Goal: Task Accomplishment & Management: Use online tool/utility

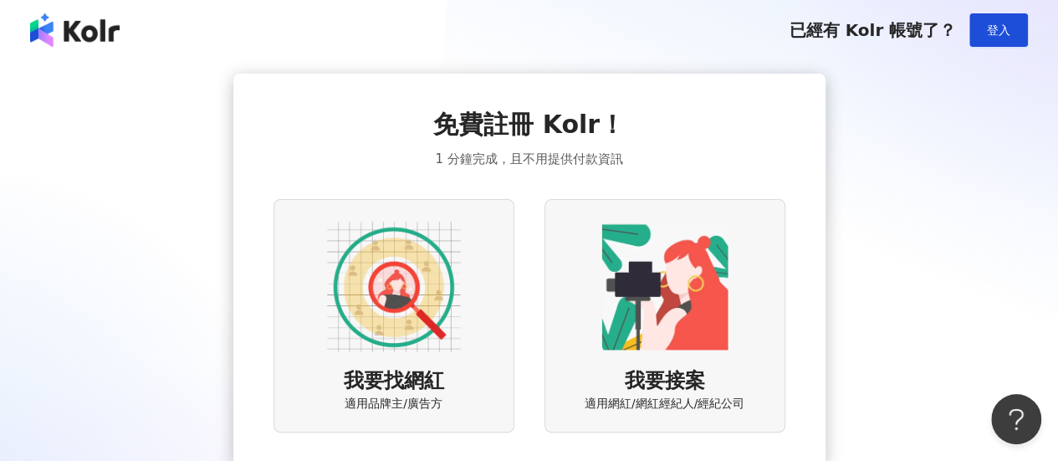
click at [399, 287] on img at bounding box center [394, 287] width 134 height 134
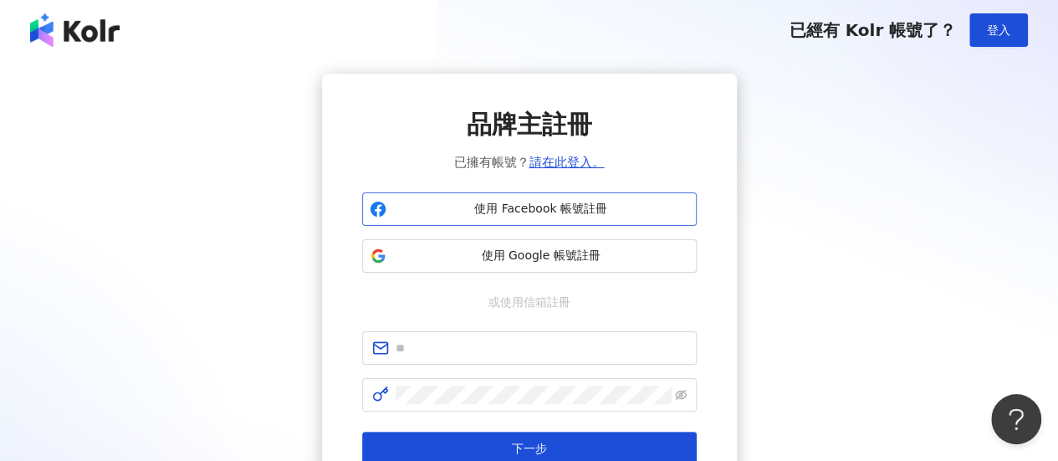
click at [522, 212] on span "使用 Facebook 帳號註冊" at bounding box center [541, 209] width 296 height 17
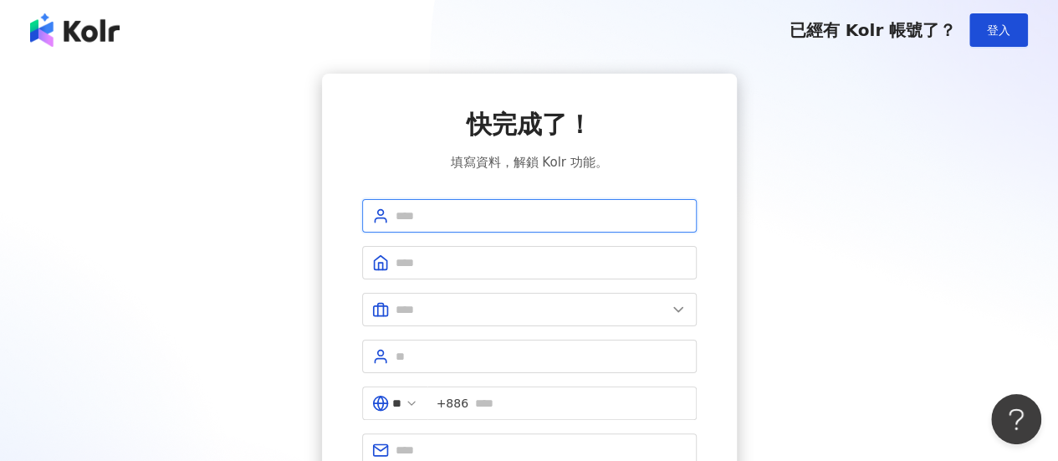
click at [456, 215] on input "text" at bounding box center [540, 215] width 291 height 18
click at [558, 195] on div "快完成了！ 填寫資料，解鎖 Kolr 功能。 ** +886 註冊完成" at bounding box center [529, 317] width 334 height 420
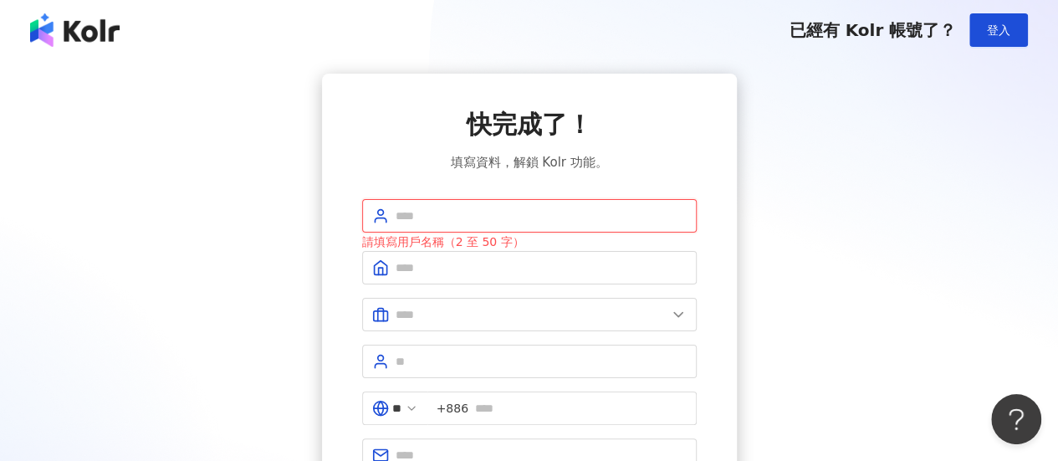
click at [552, 210] on input "text" at bounding box center [540, 215] width 291 height 18
type input "*"
type input "*****"
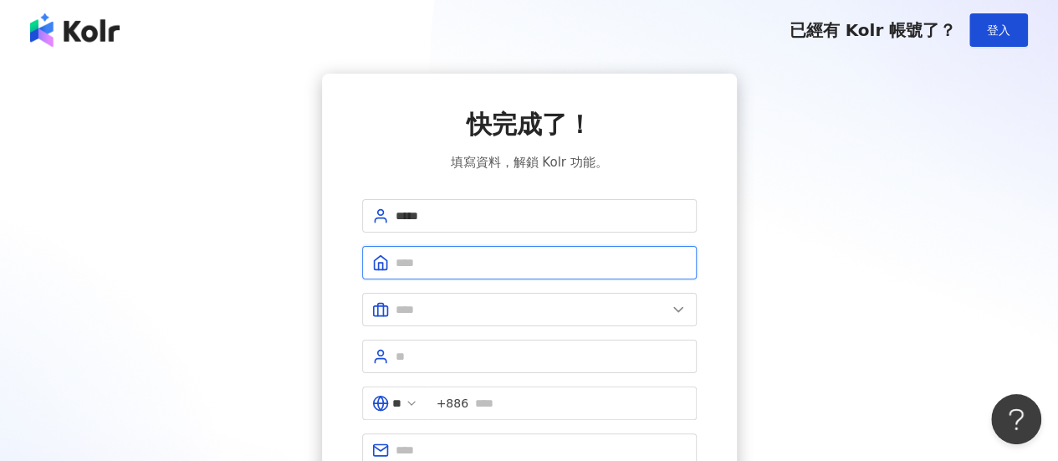
click at [433, 272] on input "text" at bounding box center [540, 262] width 291 height 18
type input "*"
click at [465, 270] on input "text" at bounding box center [540, 262] width 291 height 18
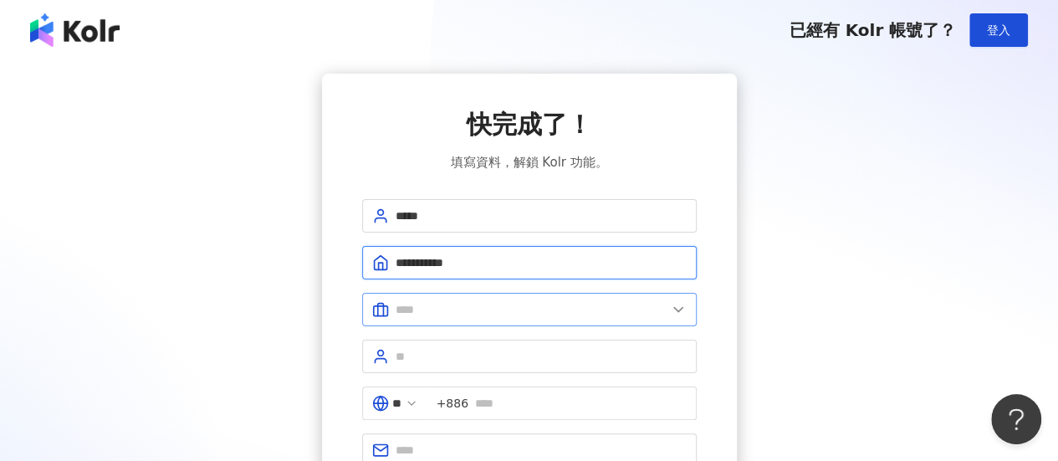
type input "**********"
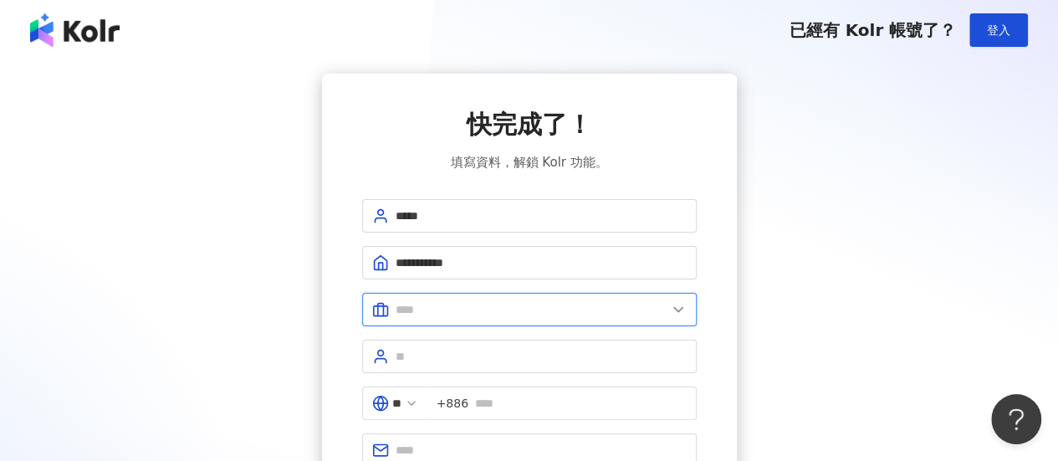
click at [456, 307] on input "text" at bounding box center [530, 309] width 271 height 18
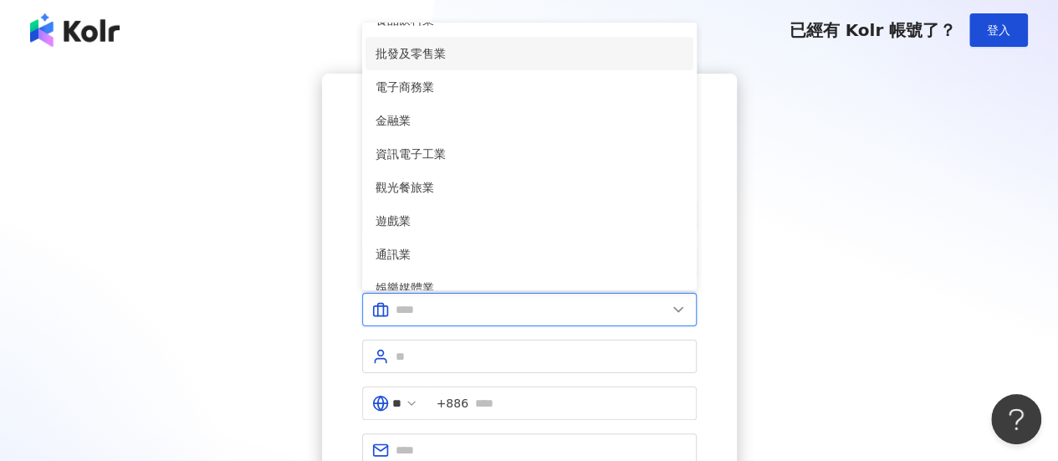
scroll to position [167, 0]
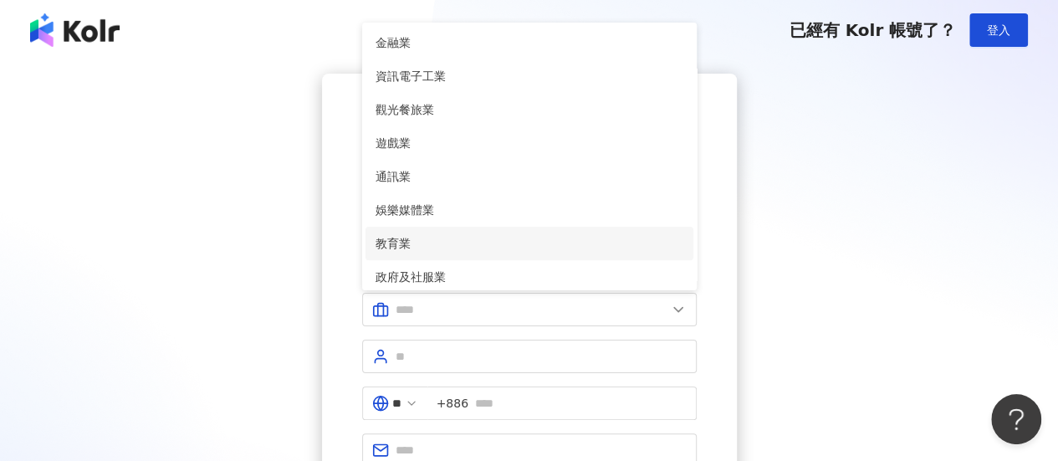
click at [424, 235] on span "教育業" at bounding box center [529, 243] width 308 height 18
type input "***"
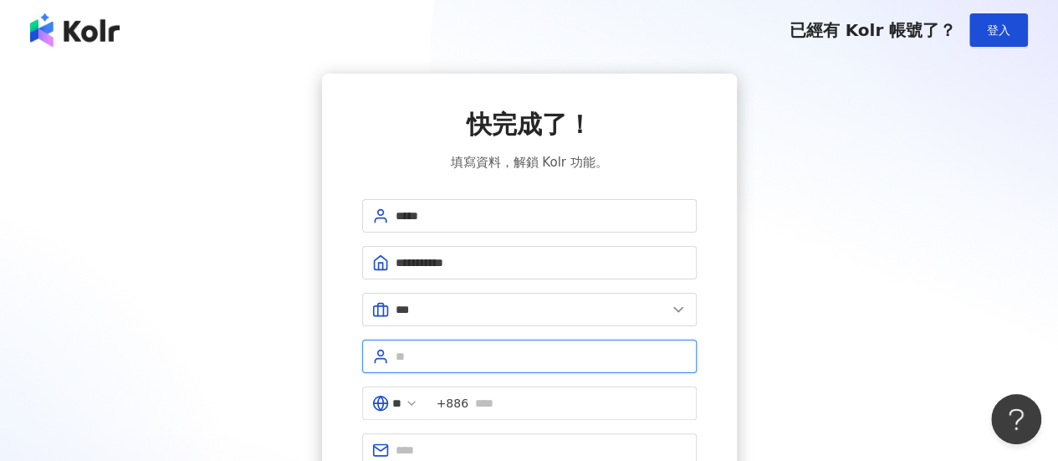
click at [424, 354] on input "text" at bounding box center [540, 356] width 291 height 18
type input "**********"
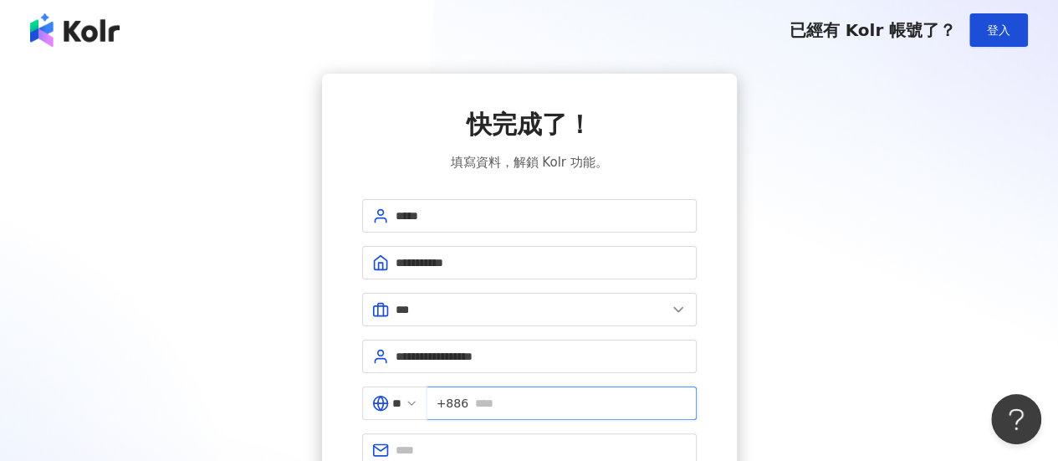
click at [528, 402] on input "text" at bounding box center [581, 403] width 212 height 18
type input "**********"
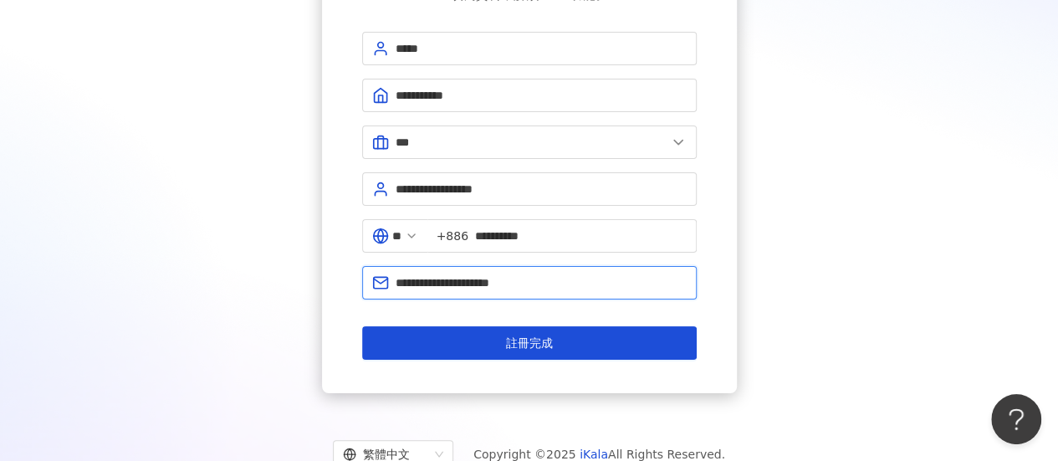
drag, startPoint x: 565, startPoint y: 282, endPoint x: 234, endPoint y: 245, distance: 333.1
click at [234, 245] on div "**********" at bounding box center [528, 149] width 1017 height 487
type input "**********"
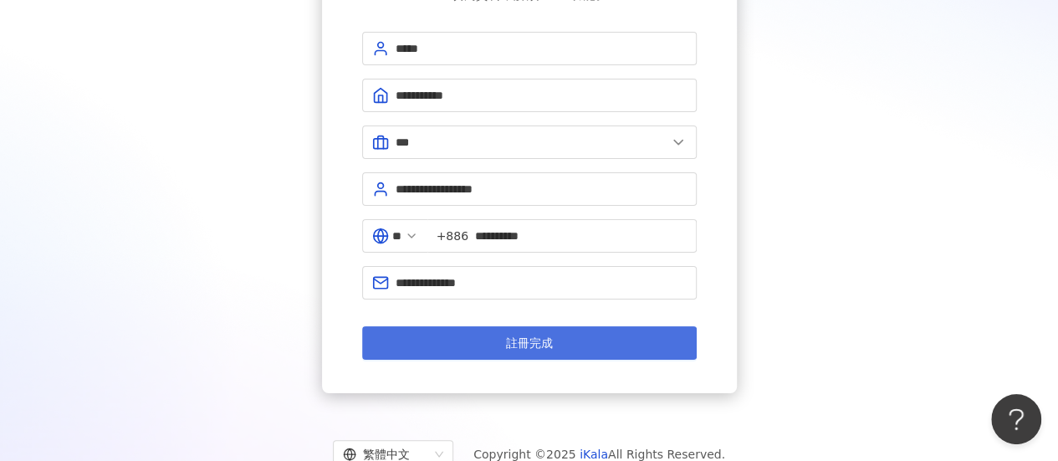
click at [532, 336] on span "註冊完成" at bounding box center [529, 342] width 47 height 13
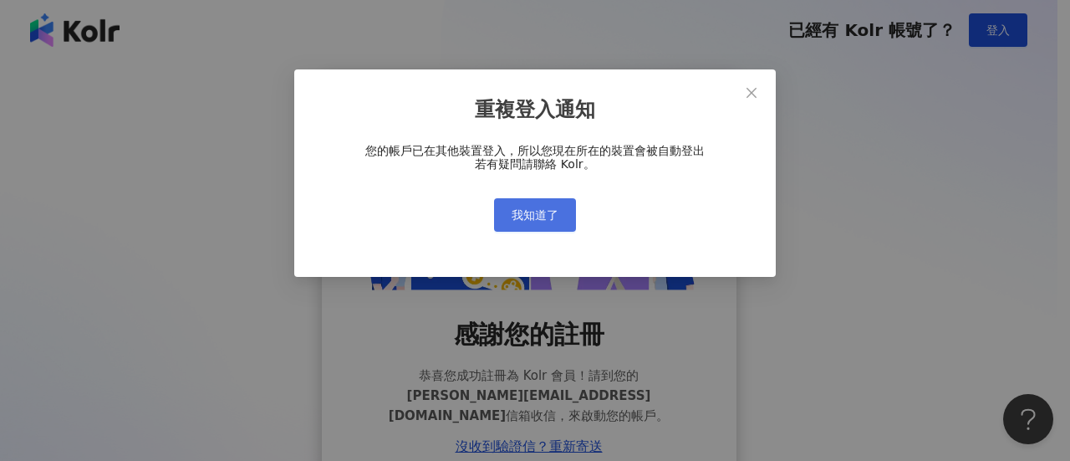
click at [538, 212] on span "我知道了" at bounding box center [535, 214] width 47 height 13
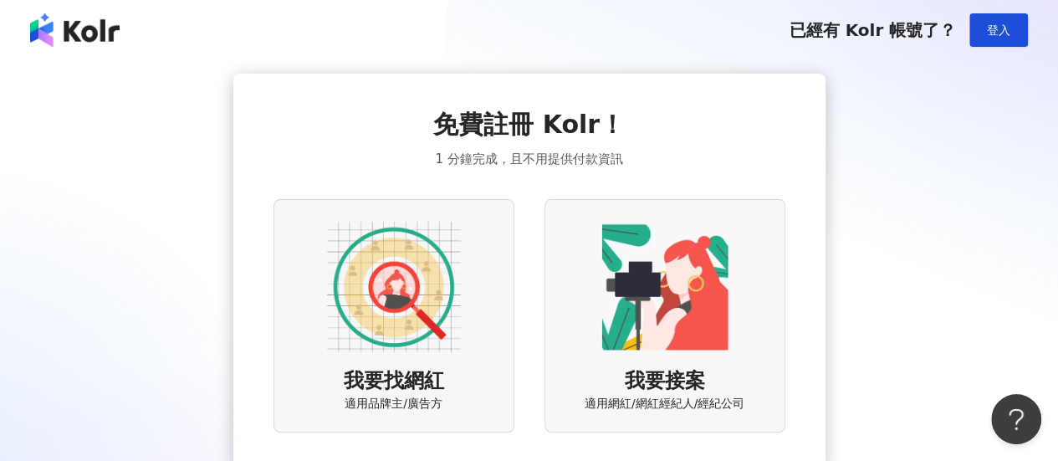
click at [430, 308] on img at bounding box center [394, 287] width 134 height 134
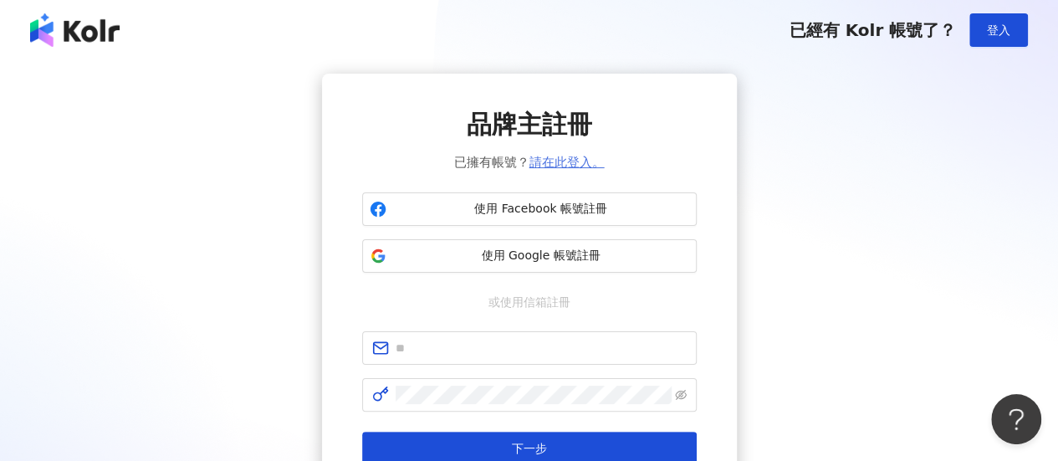
click at [580, 165] on link "請在此登入。" at bounding box center [566, 162] width 75 height 15
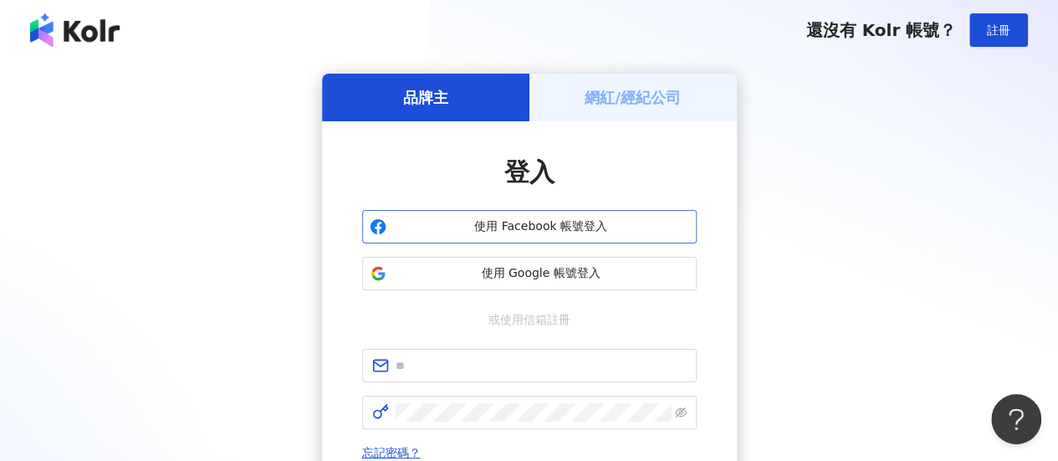
click at [564, 227] on span "使用 Facebook 帳號登入" at bounding box center [541, 226] width 296 height 17
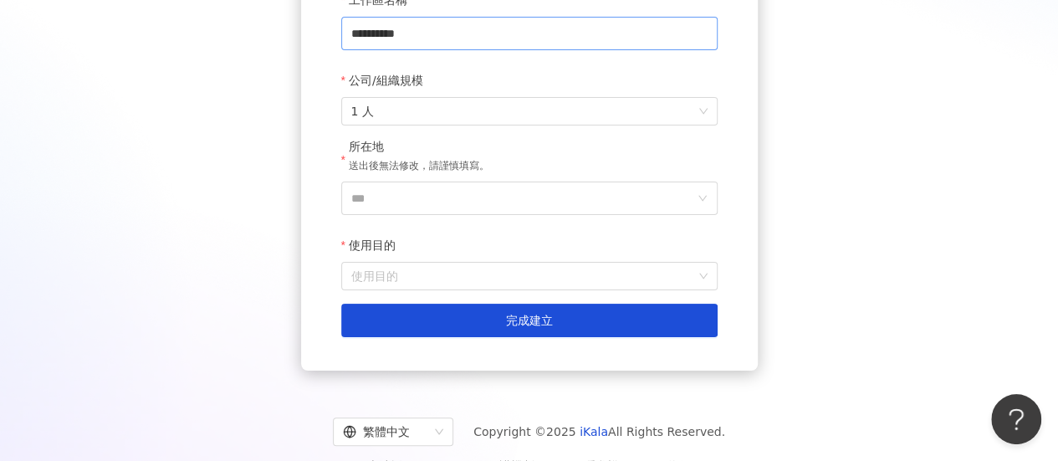
scroll to position [331, 0]
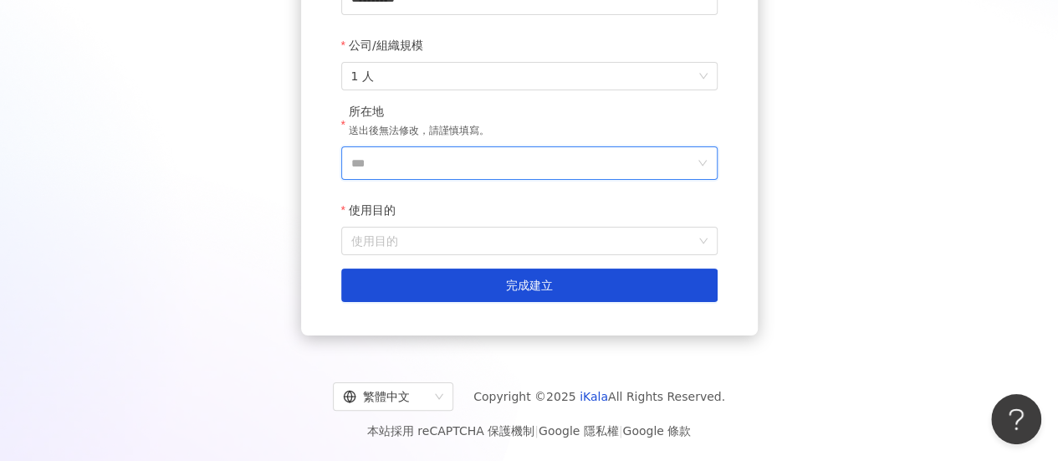
click at [367, 165] on input "***" at bounding box center [522, 163] width 343 height 32
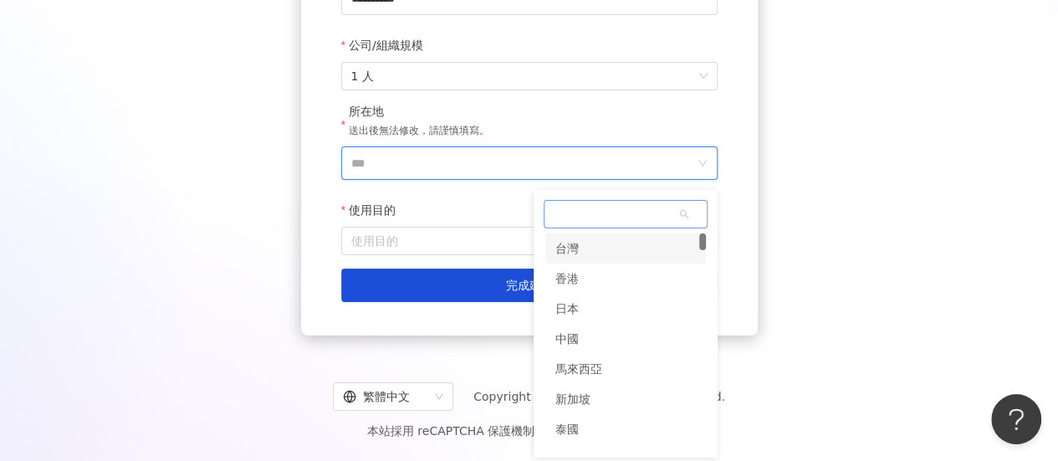
click at [616, 252] on div "台灣" at bounding box center [625, 248] width 161 height 30
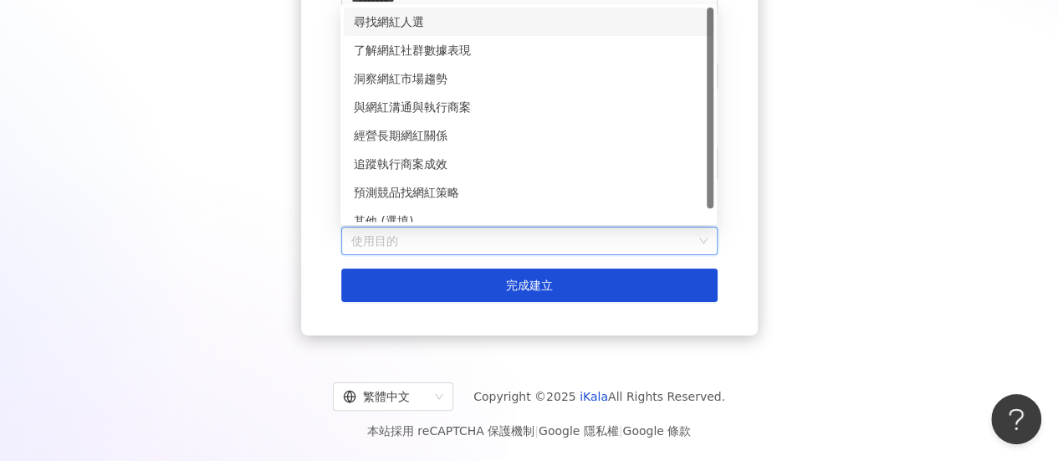
click at [546, 252] on input "使用目的" at bounding box center [529, 240] width 356 height 27
click at [457, 21] on div "尋找網紅人選" at bounding box center [528, 22] width 349 height 18
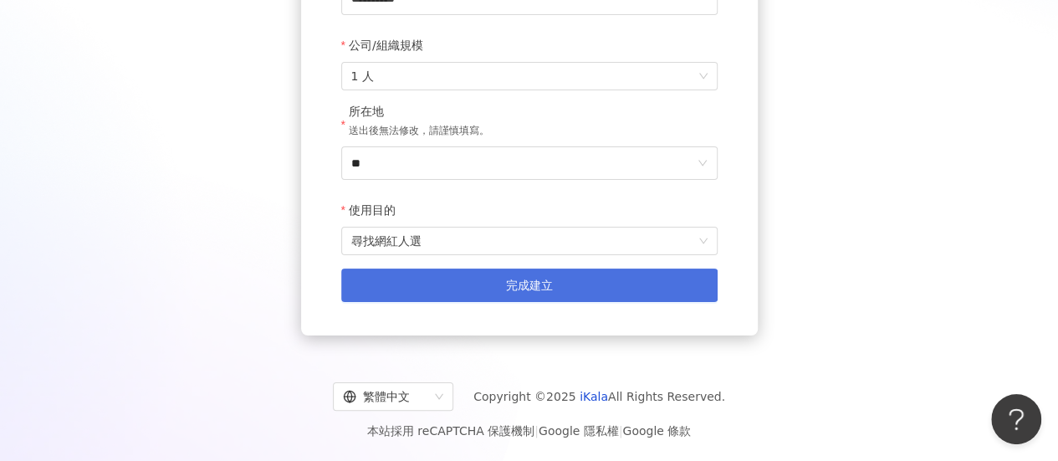
click at [529, 287] on span "完成建立" at bounding box center [529, 284] width 47 height 13
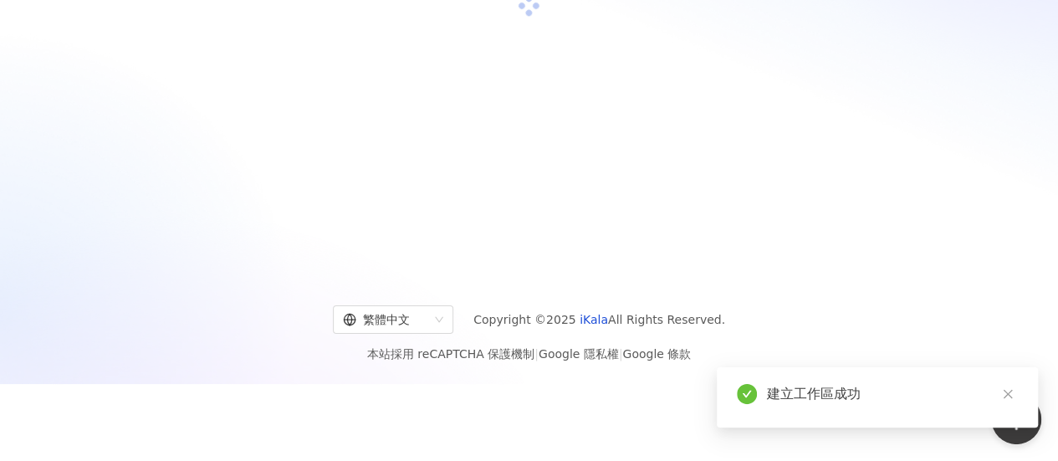
scroll to position [77, 0]
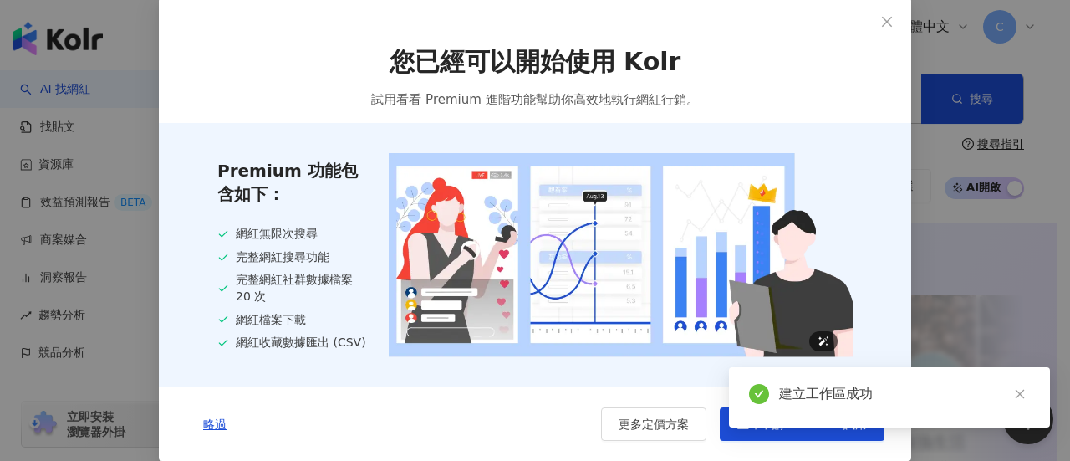
scroll to position [5, 0]
click at [1022, 395] on icon "close" at bounding box center [1020, 394] width 12 height 12
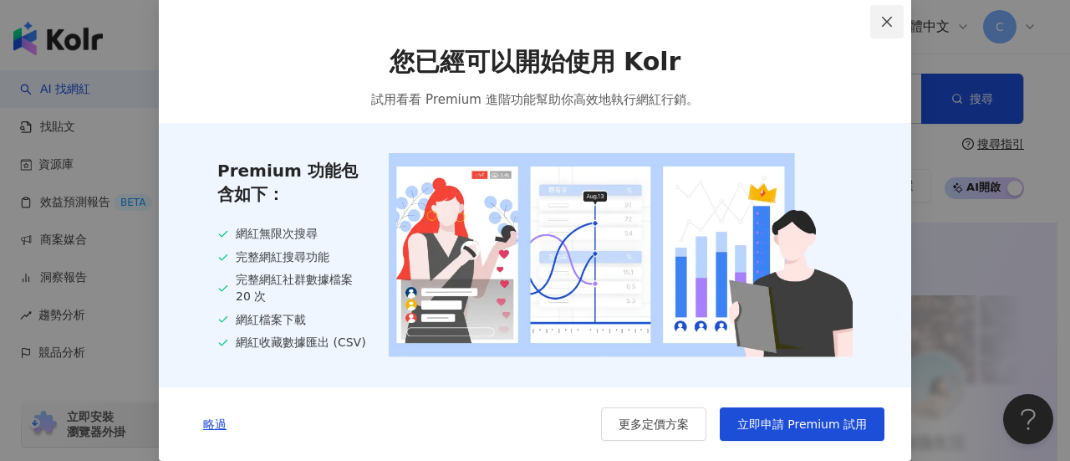
click at [874, 11] on button "Close" at bounding box center [886, 21] width 33 height 33
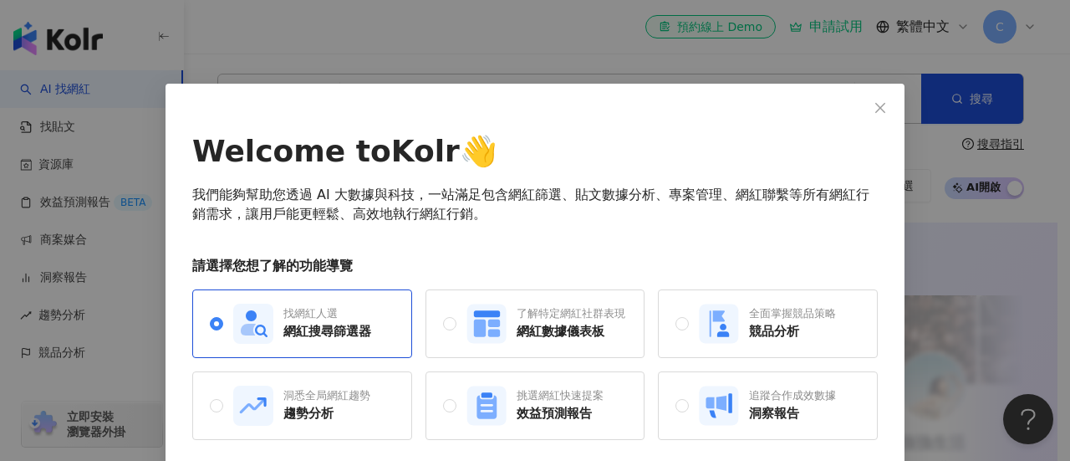
scroll to position [64, 0]
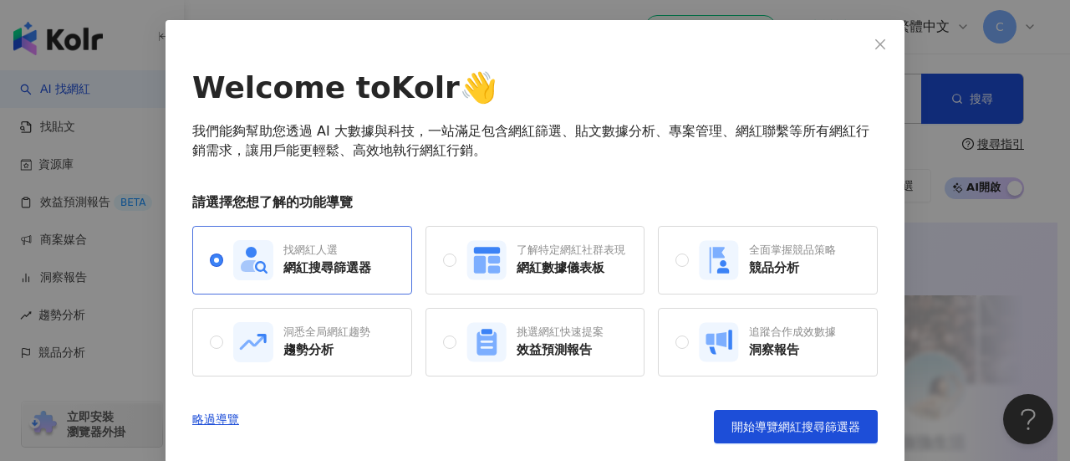
click at [284, 265] on div "網紅搜尋篩選器" at bounding box center [327, 268] width 88 height 18
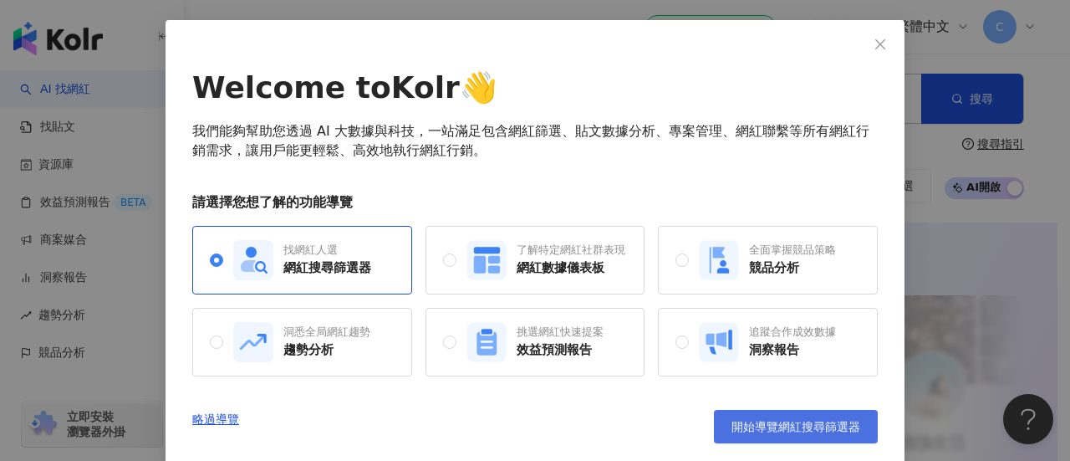
click at [764, 412] on button "開始導覽網紅搜尋篩選器" at bounding box center [796, 426] width 164 height 33
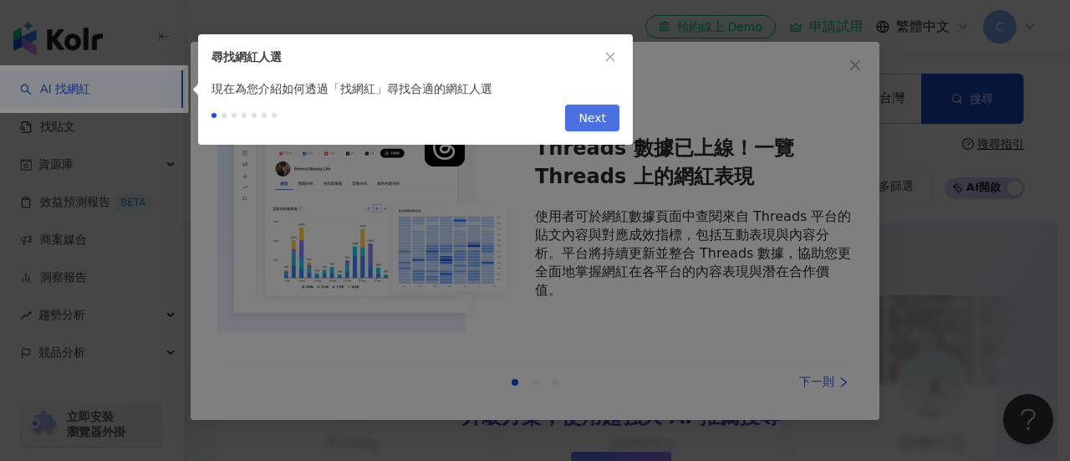
click at [594, 121] on span "Next" at bounding box center [593, 118] width 28 height 27
type input "*********"
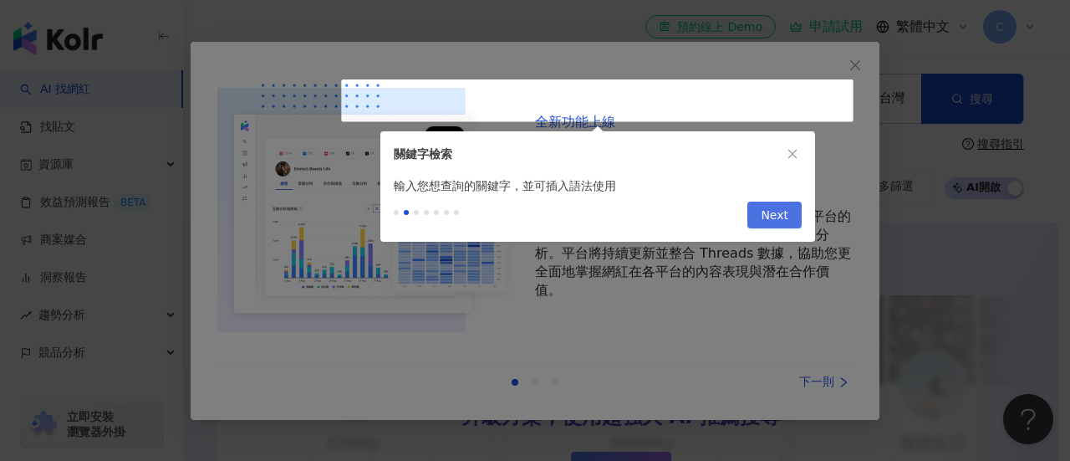
click at [776, 213] on span "Next" at bounding box center [775, 215] width 28 height 27
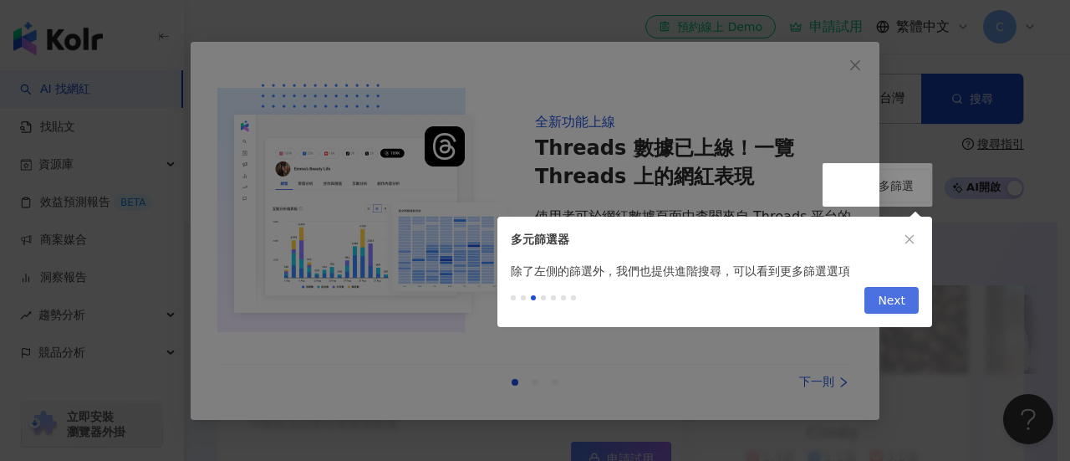
click at [908, 300] on button "Next" at bounding box center [891, 300] width 54 height 27
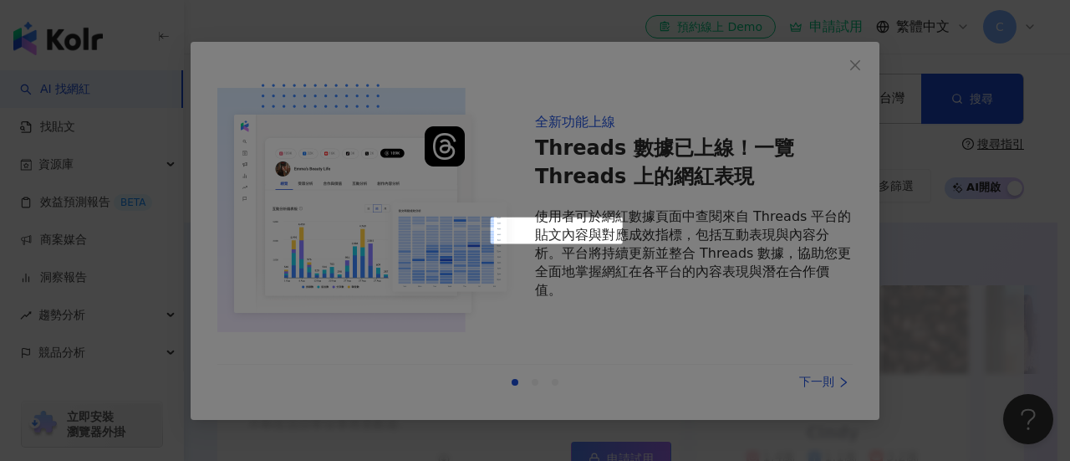
scroll to position [605, 0]
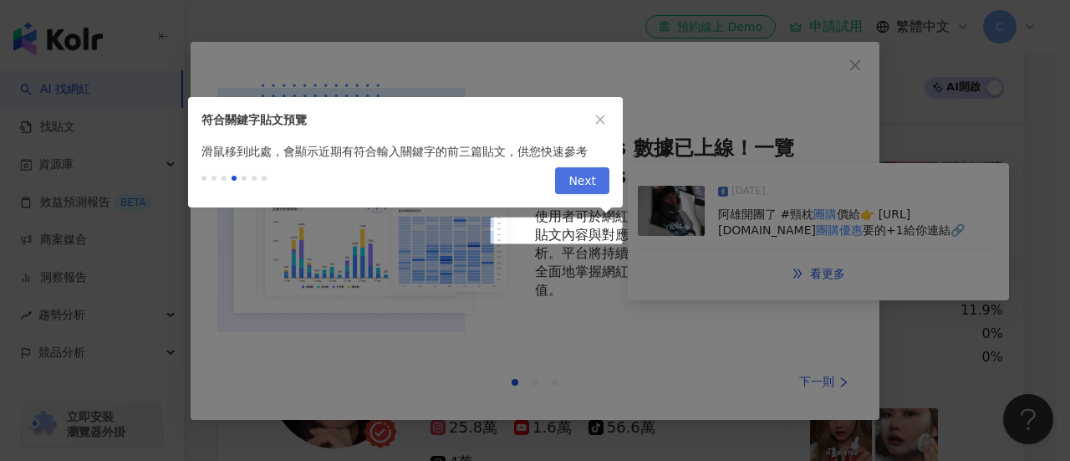
click at [595, 173] on span "Next" at bounding box center [582, 181] width 28 height 27
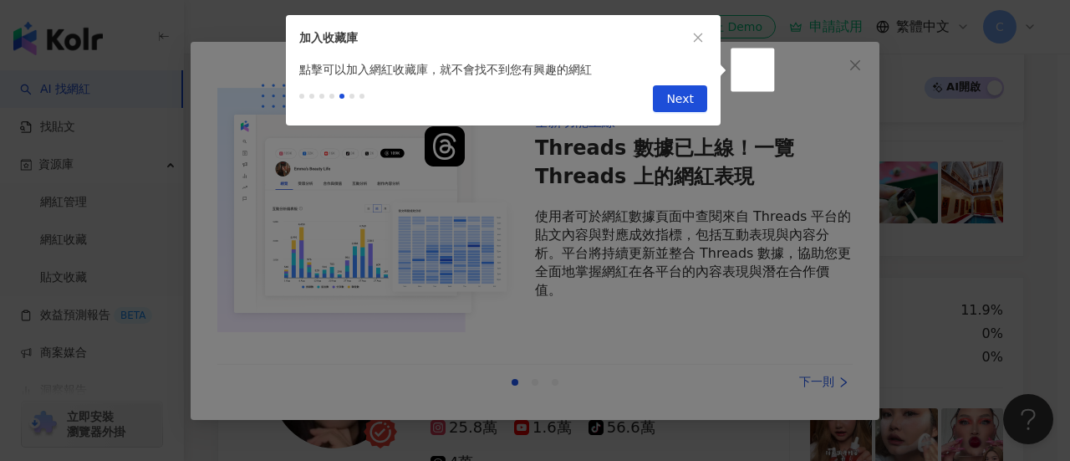
click at [696, 79] on div "Previous Next" at bounding box center [503, 102] width 435 height 47
click at [696, 94] on button "Next" at bounding box center [680, 98] width 54 height 27
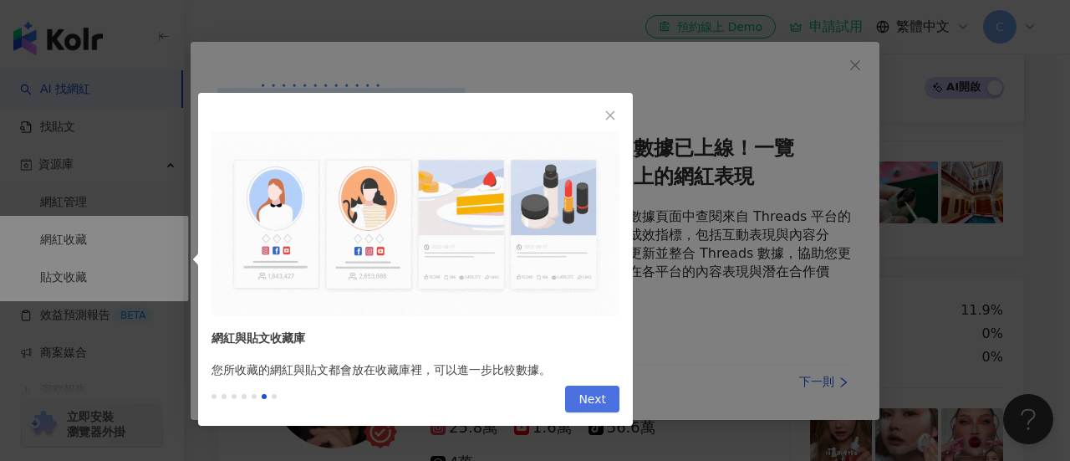
click at [589, 386] on span "Next" at bounding box center [593, 399] width 28 height 27
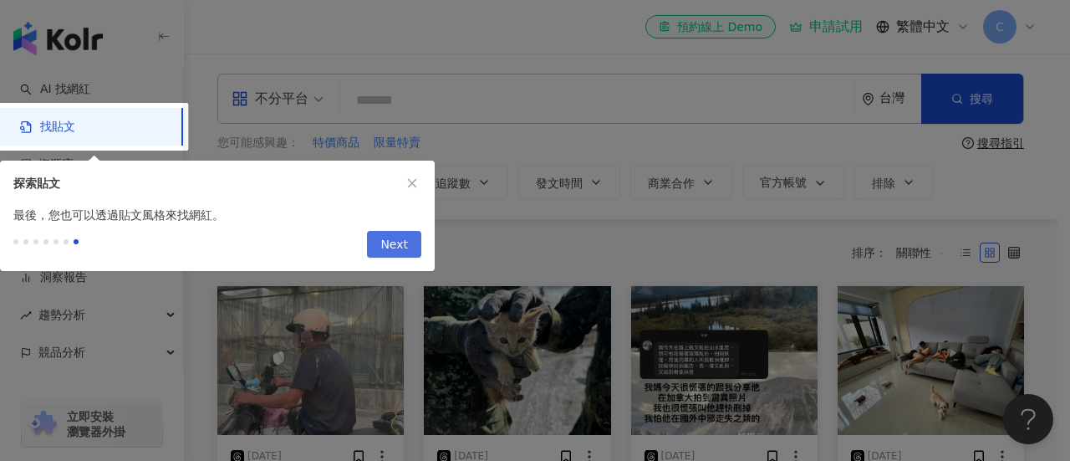
click at [388, 242] on span "Next" at bounding box center [394, 245] width 28 height 27
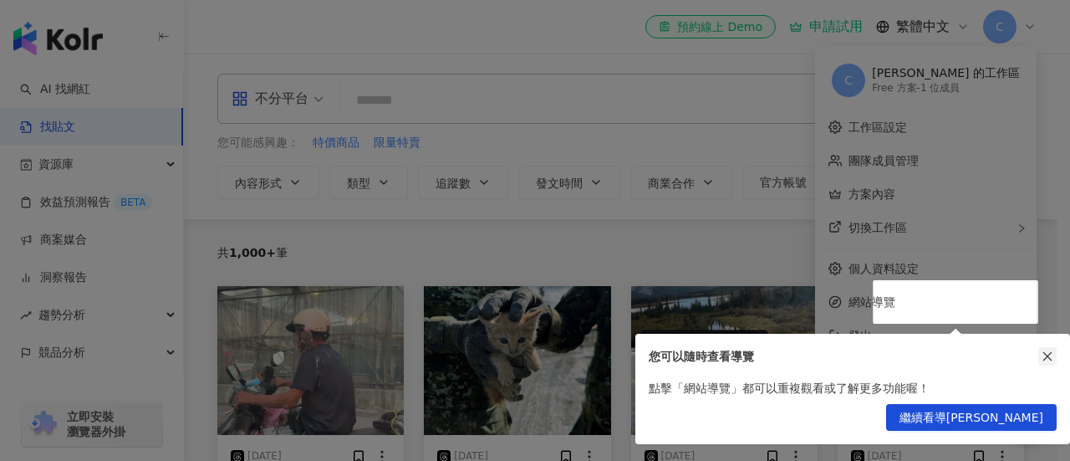
click at [1044, 352] on icon "close" at bounding box center [1048, 356] width 12 height 12
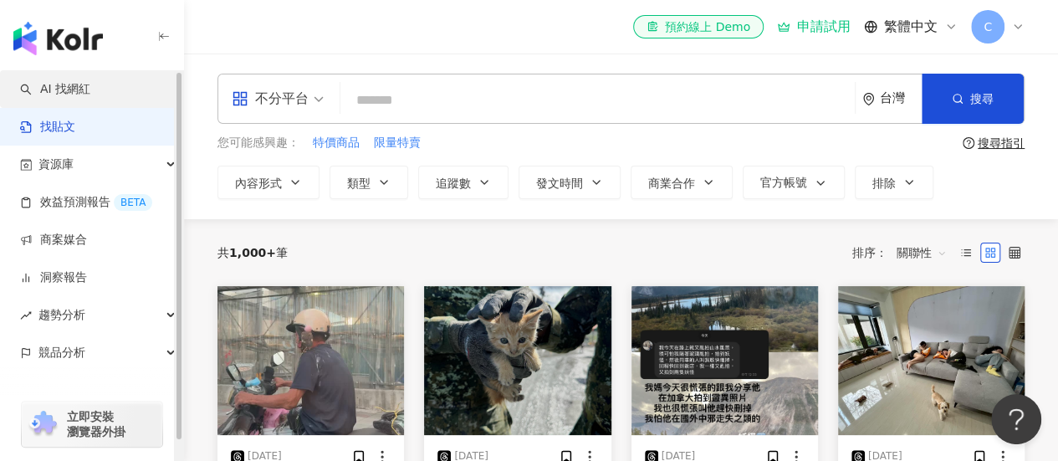
click at [84, 91] on link "AI 找網紅" at bounding box center [55, 89] width 70 height 17
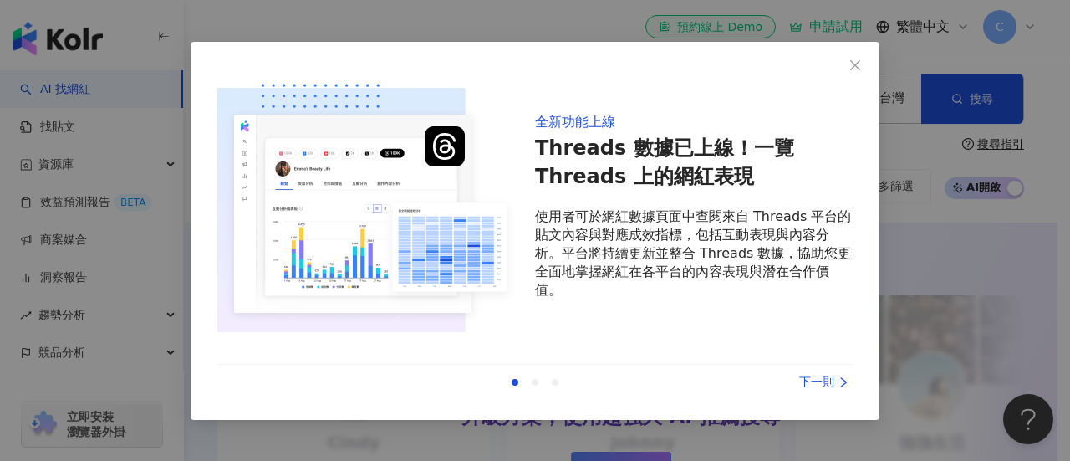
click at [833, 374] on div "下一則" at bounding box center [789, 382] width 125 height 18
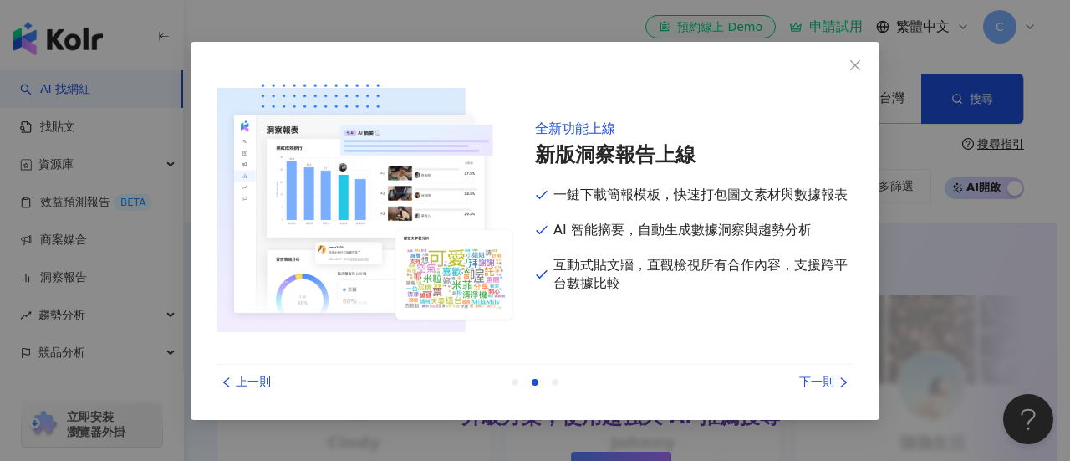
click at [833, 374] on div "下一則" at bounding box center [789, 382] width 125 height 18
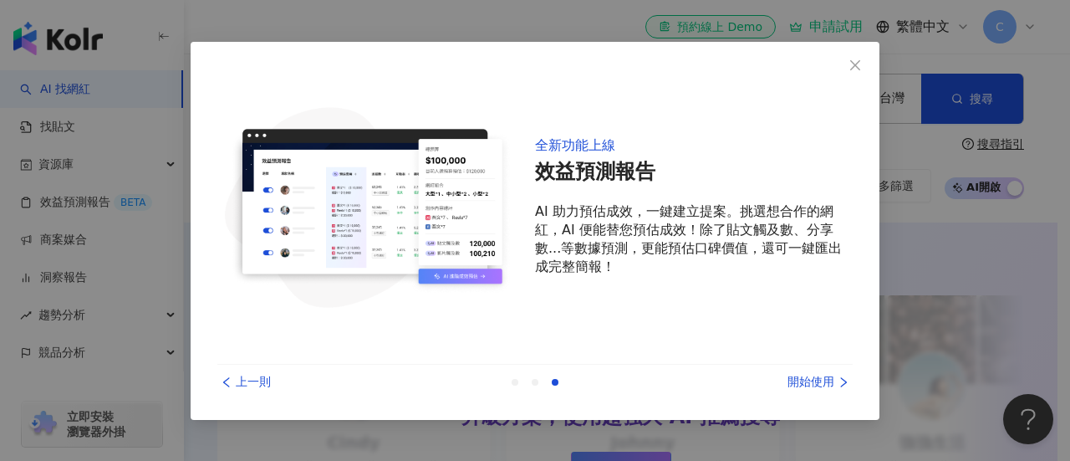
click at [833, 374] on div "開始使用" at bounding box center [789, 382] width 125 height 18
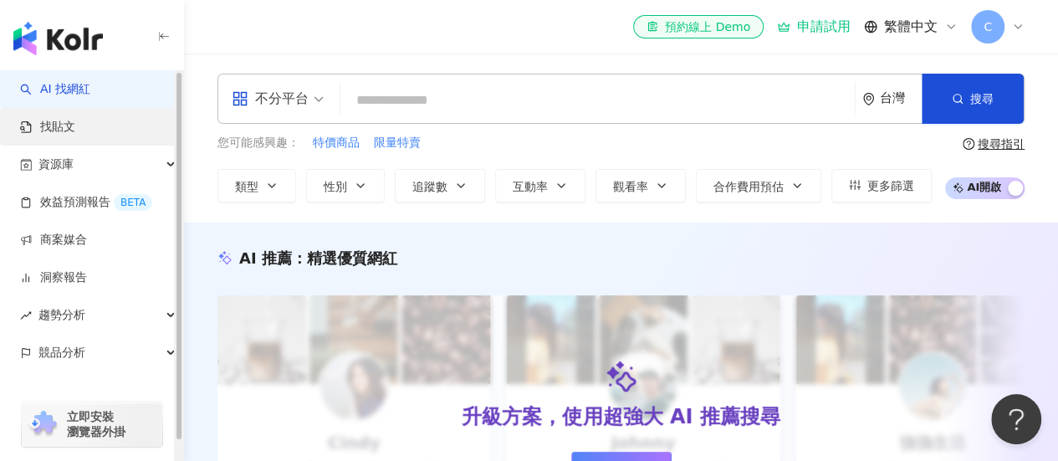
click at [69, 125] on link "找貼文" at bounding box center [47, 127] width 55 height 17
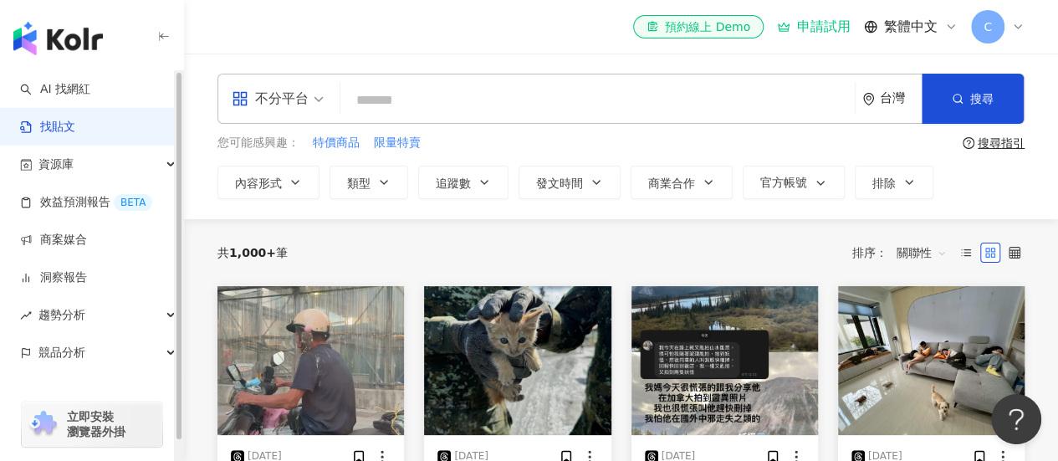
click at [453, 95] on input "search" at bounding box center [597, 100] width 501 height 36
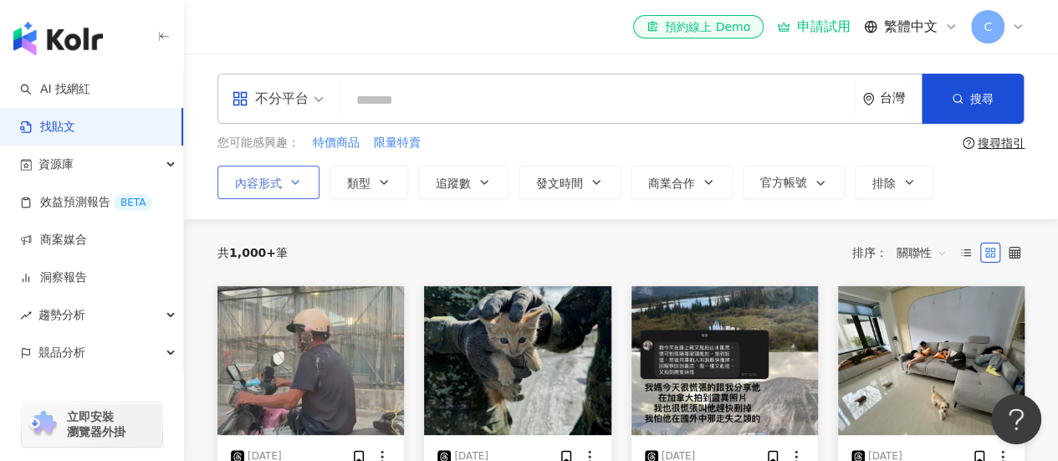
click at [291, 185] on icon "button" at bounding box center [294, 182] width 13 height 13
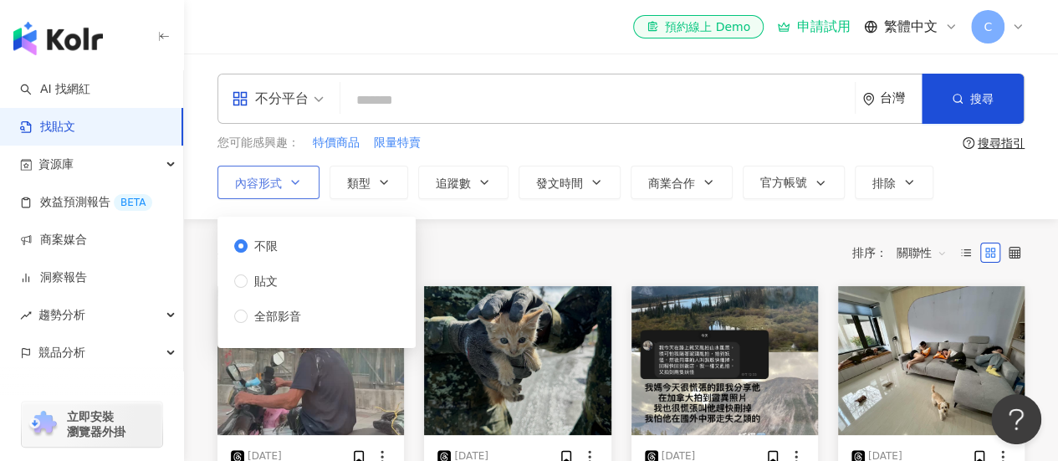
click at [291, 185] on icon "button" at bounding box center [294, 182] width 13 height 13
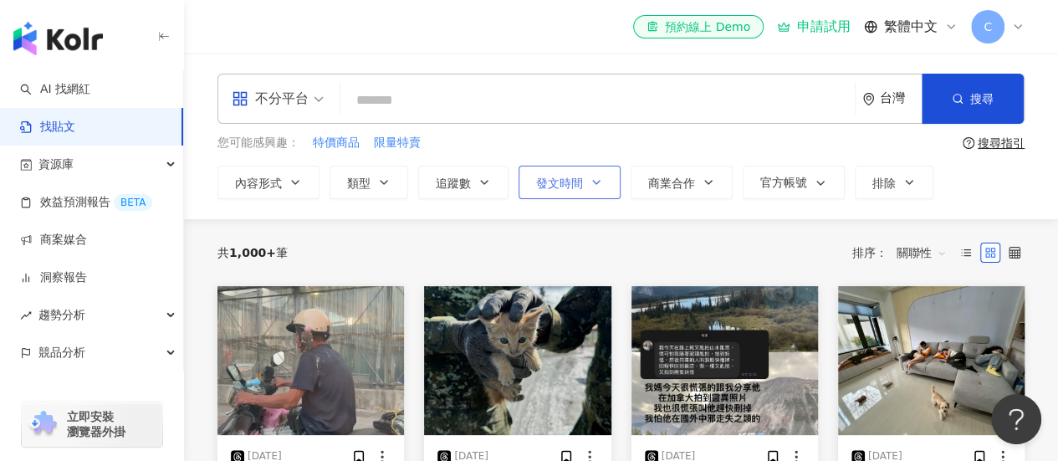
click at [573, 186] on span "發文時間" at bounding box center [559, 182] width 47 height 13
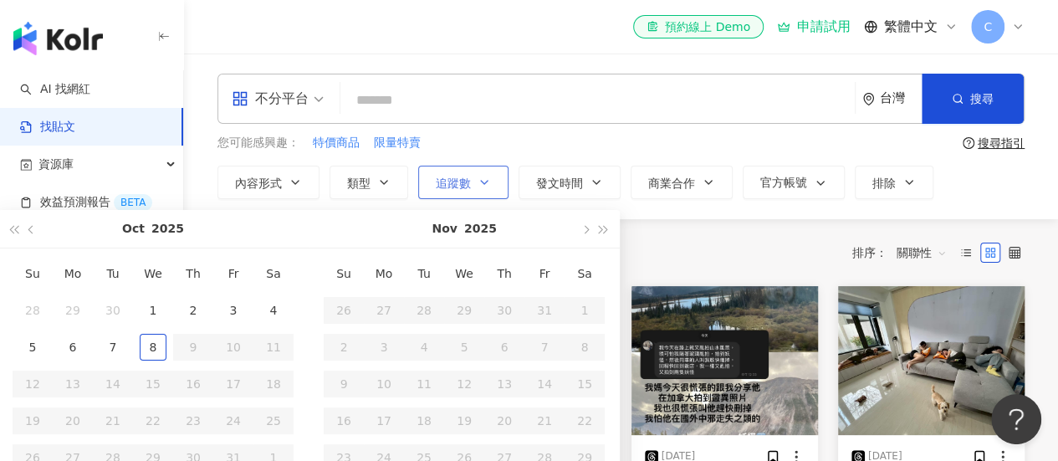
click at [472, 180] on button "追蹤數" at bounding box center [463, 182] width 90 height 33
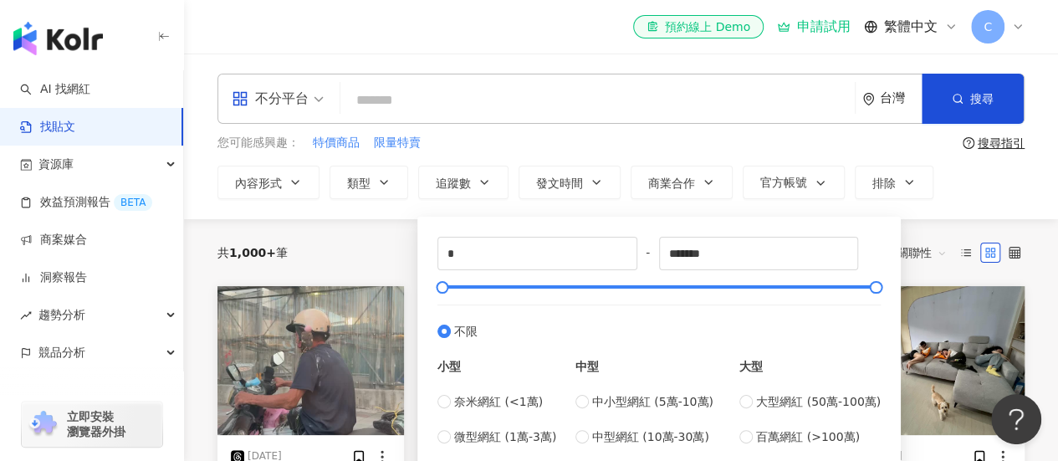
type input "*****"
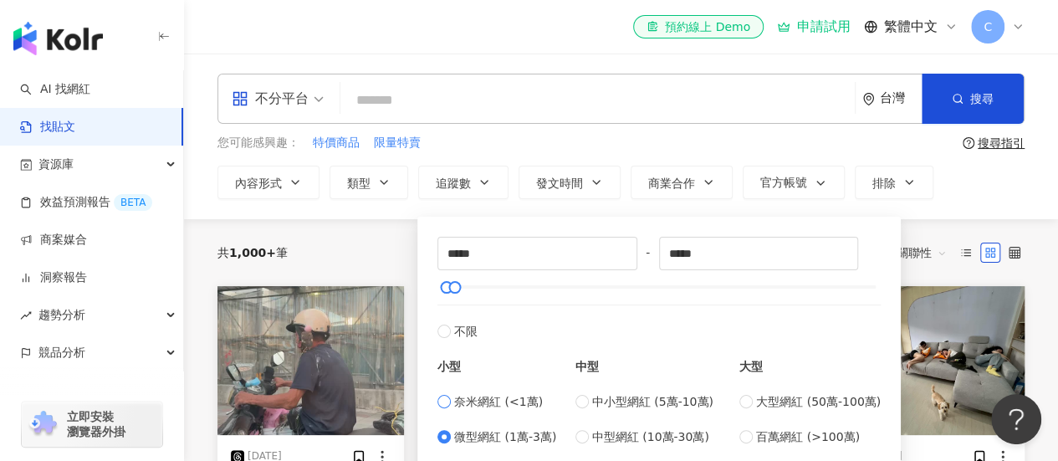
type input "*"
type input "****"
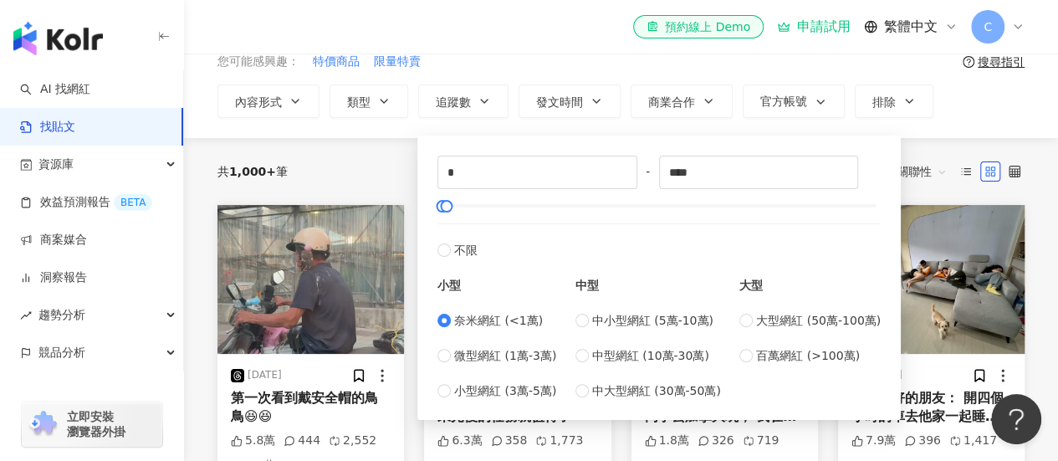
scroll to position [84, 0]
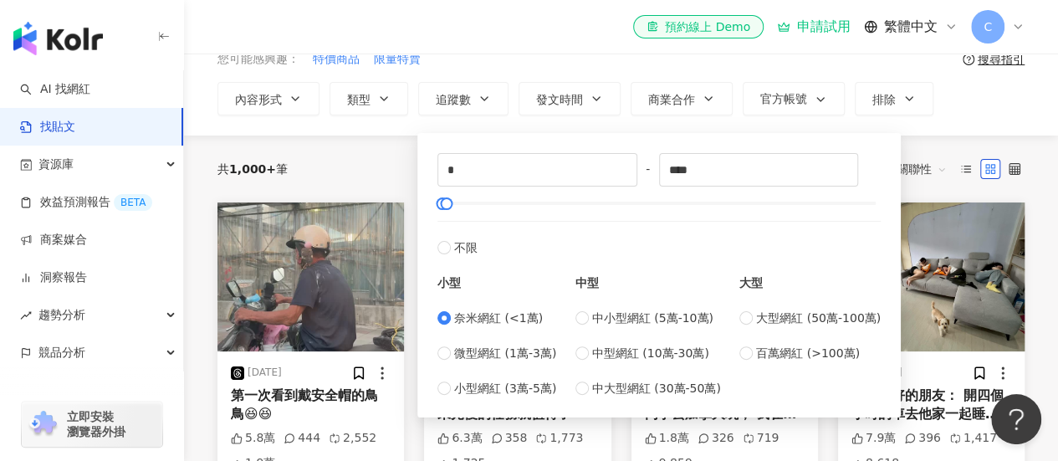
type input "*****"
click at [490, 319] on span "奈米網紅 (<1萬)" at bounding box center [498, 317] width 89 height 18
type input "*"
type input "****"
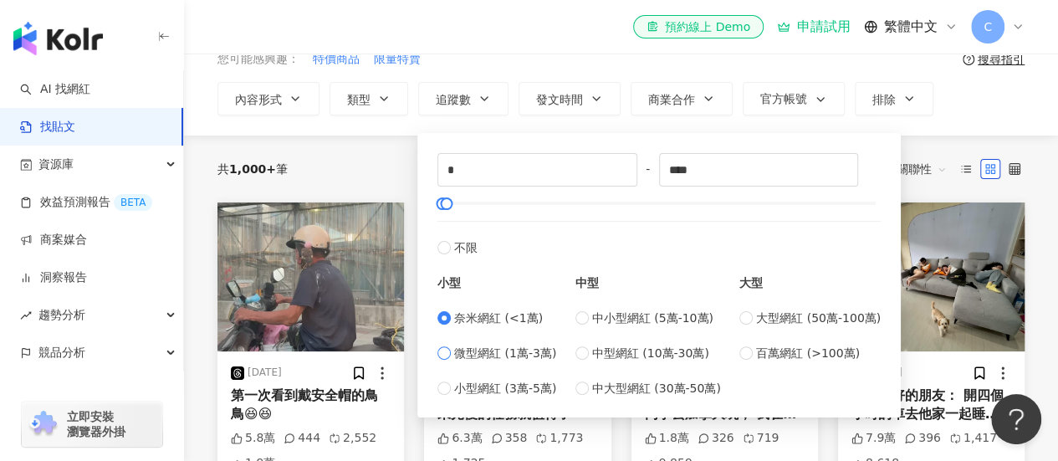
click at [479, 354] on span "微型網紅 (1萬-3萬)" at bounding box center [505, 353] width 102 height 18
type input "*****"
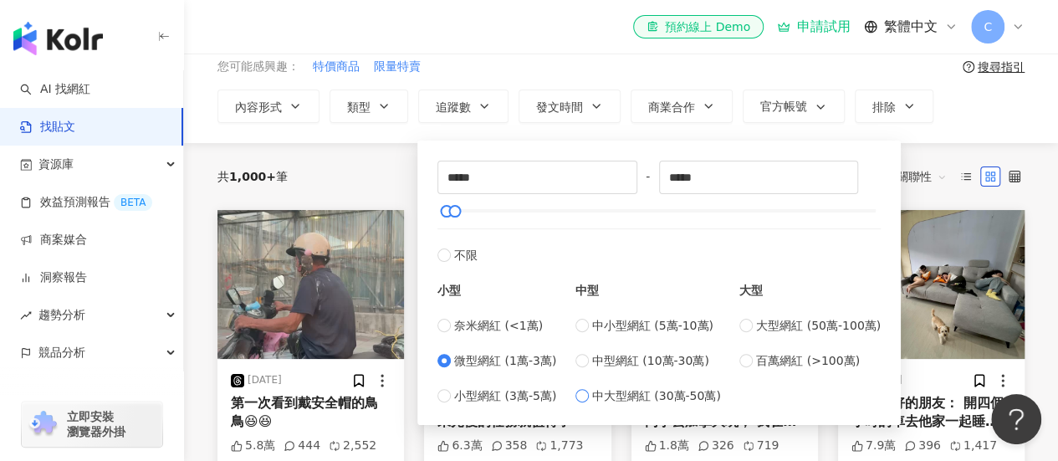
scroll to position [0, 0]
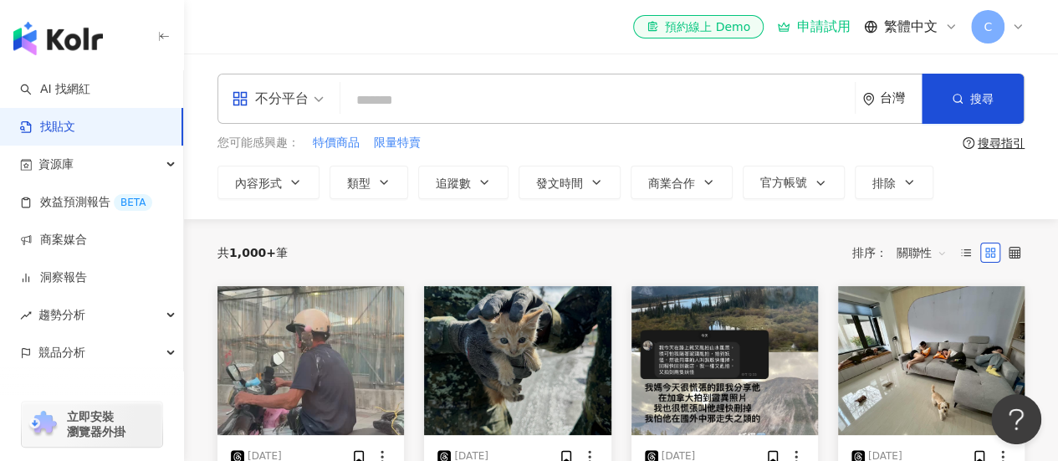
click at [403, 105] on input "search" at bounding box center [597, 100] width 501 height 36
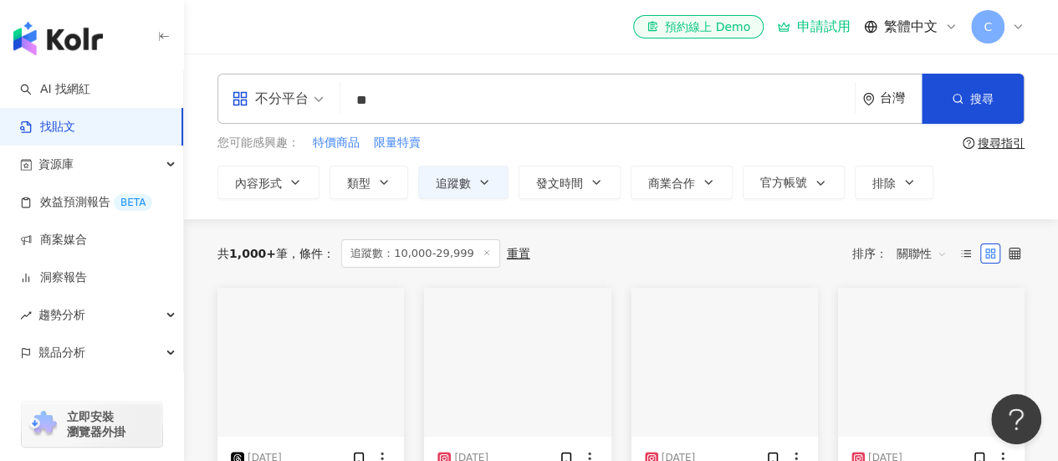
type input "*"
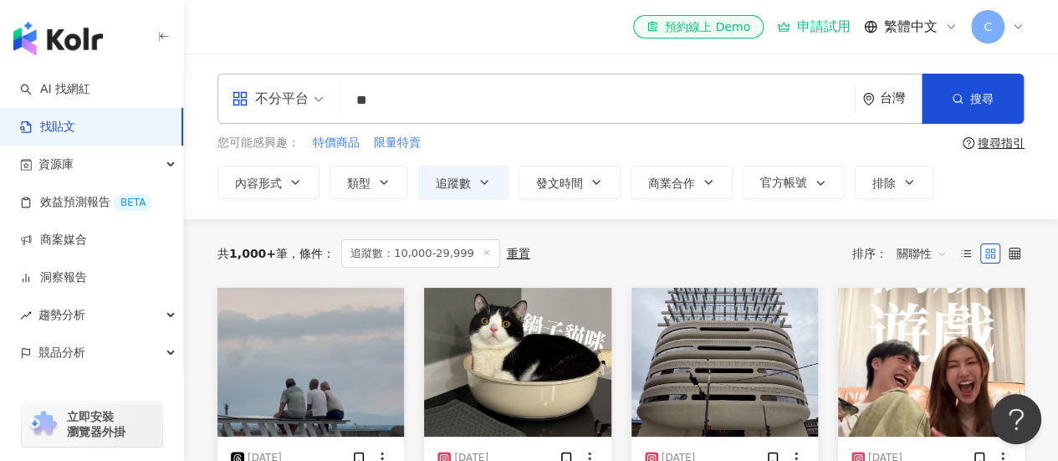
type input "**"
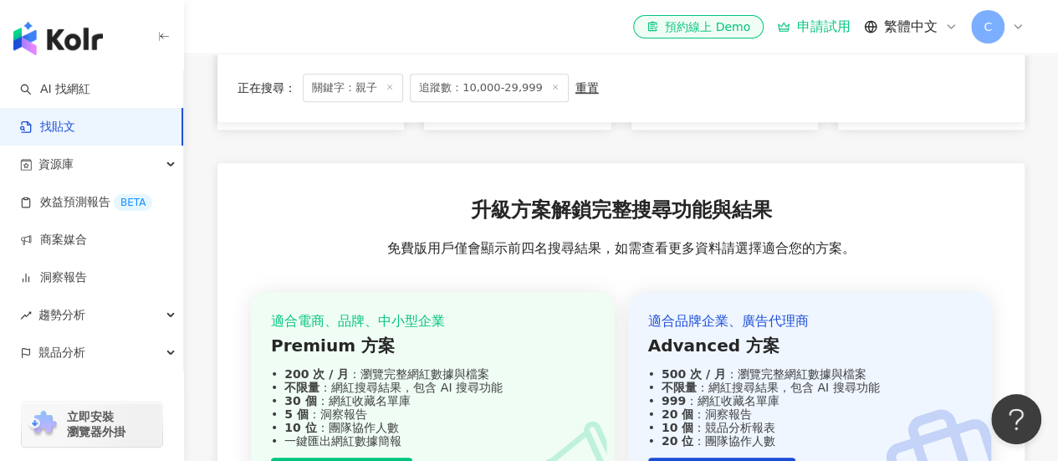
scroll to position [235, 0]
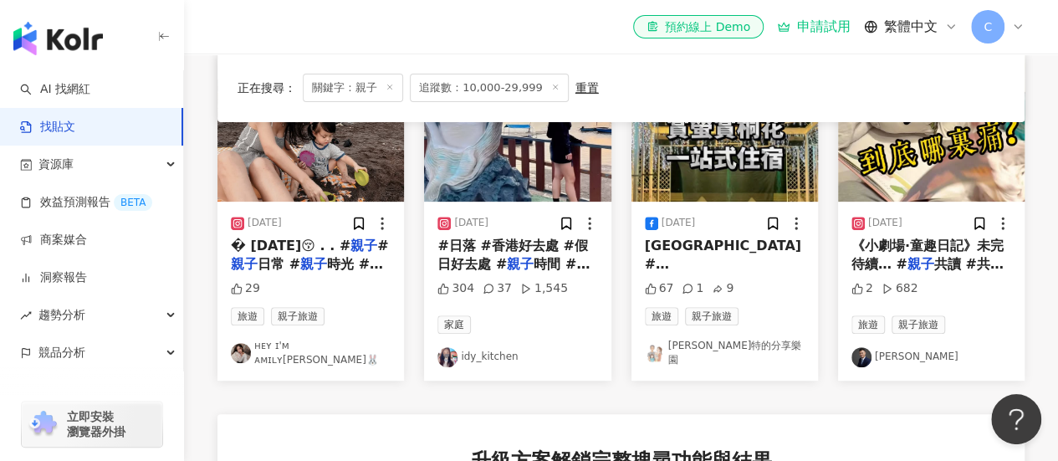
click at [334, 258] on span "時光 #" at bounding box center [355, 264] width 56 height 16
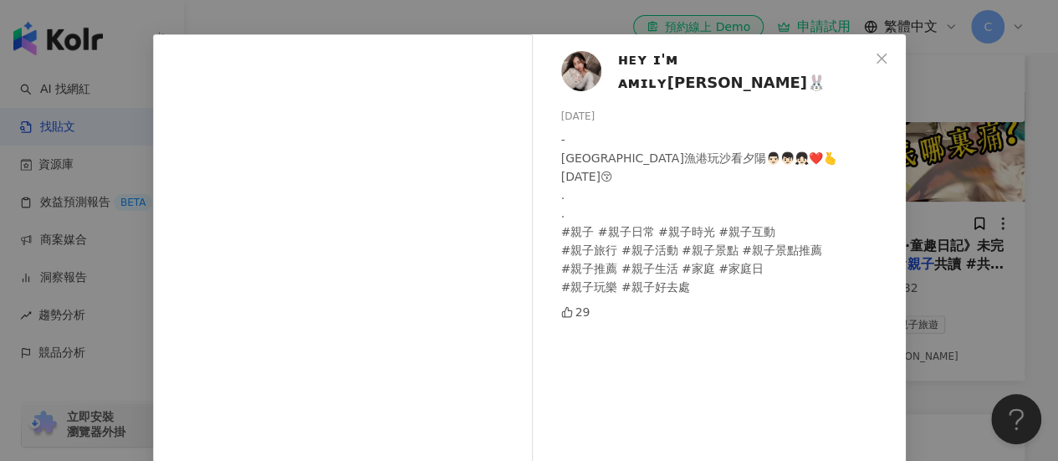
scroll to position [0, 0]
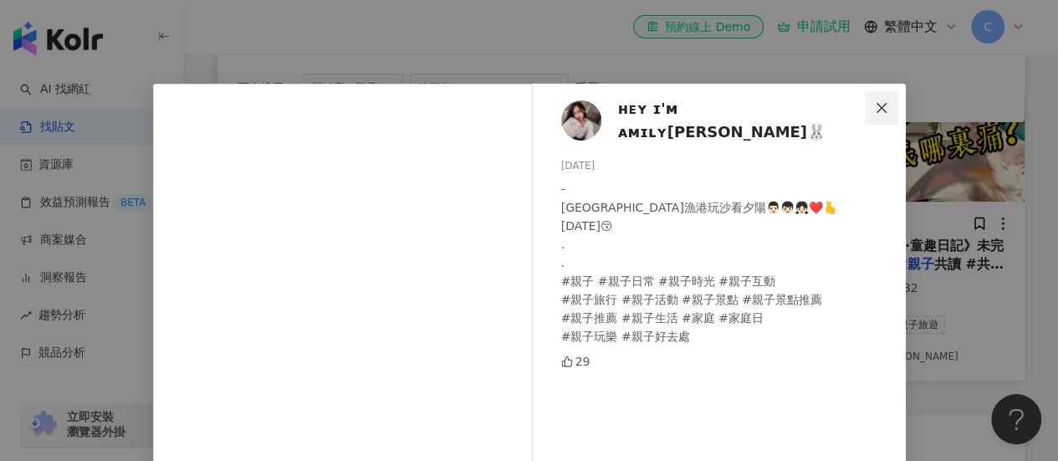
click at [876, 103] on icon "close" at bounding box center [880, 107] width 13 height 13
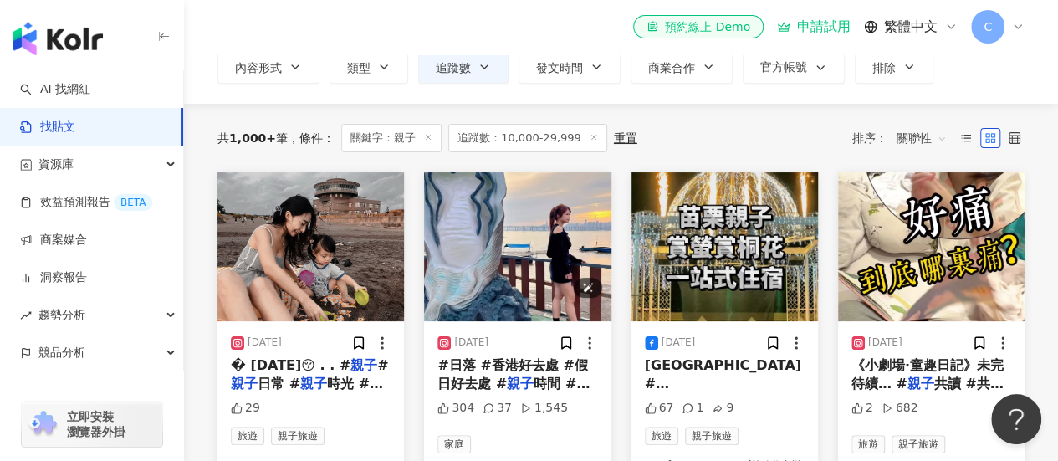
scroll to position [151, 0]
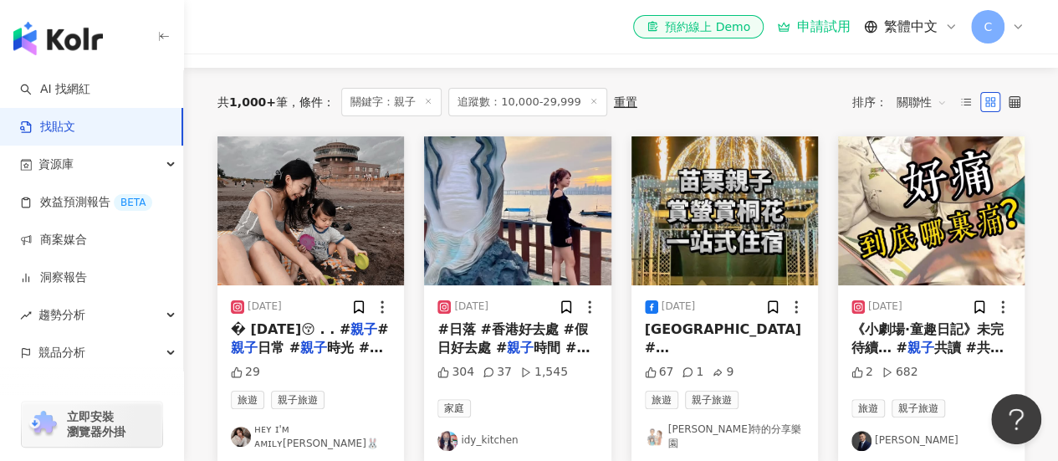
click at [454, 347] on span "#日落 #香港好去處 #假日好去處 #" at bounding box center [512, 338] width 150 height 34
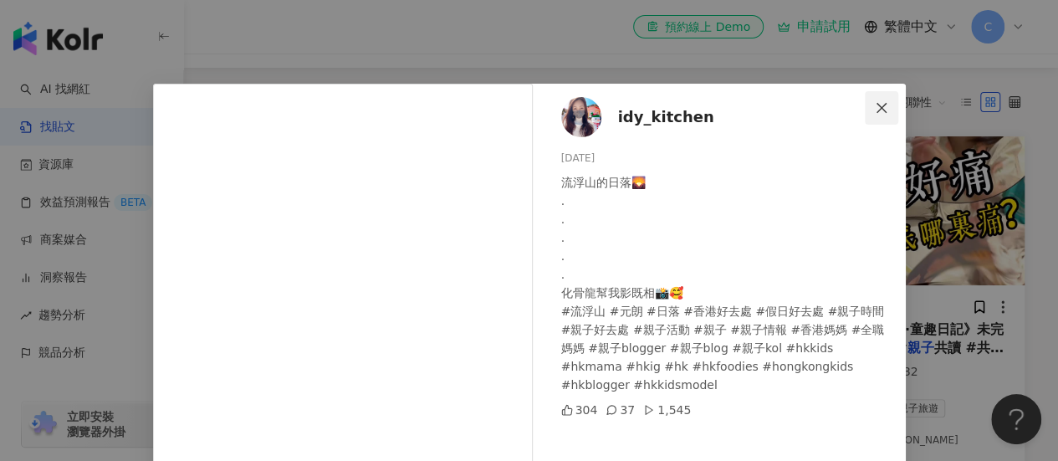
click at [874, 101] on icon "close" at bounding box center [880, 107] width 13 height 13
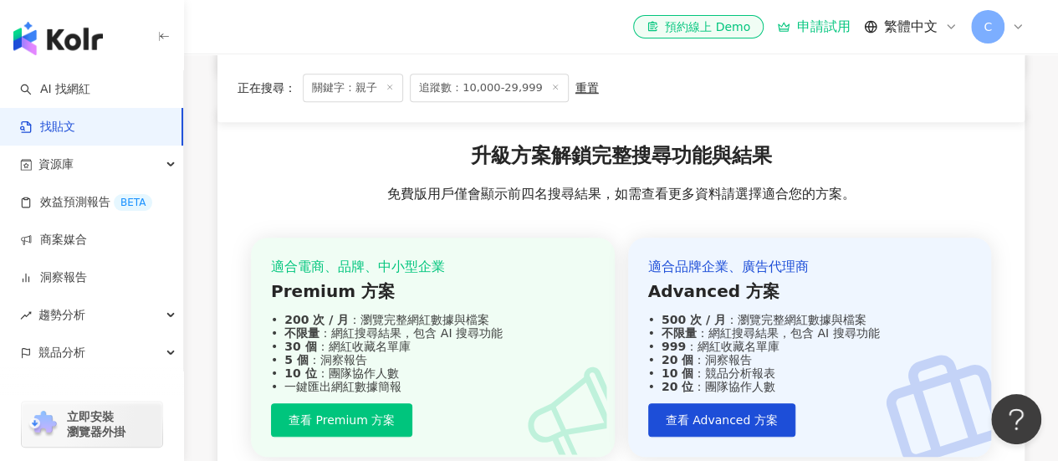
scroll to position [319, 0]
